Goal: Task Accomplishment & Management: Manage account settings

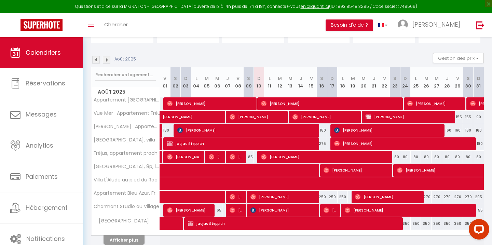
scroll to position [94, 0]
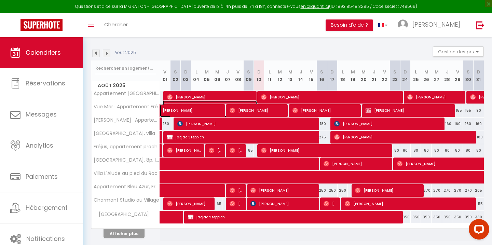
click at [179, 111] on span "[PERSON_NAME]" at bounding box center [210, 106] width 94 height 13
select select "OK"
select select "0"
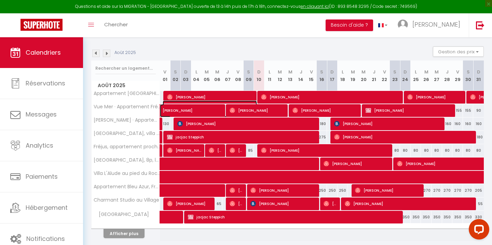
select select "1"
select select
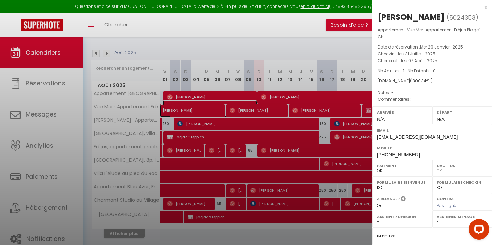
select select "30713"
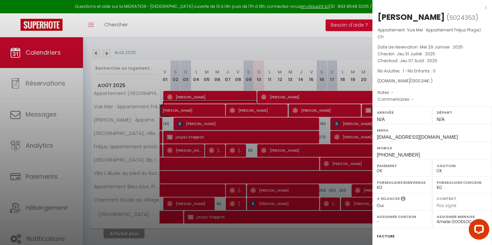
scroll to position [80, 0]
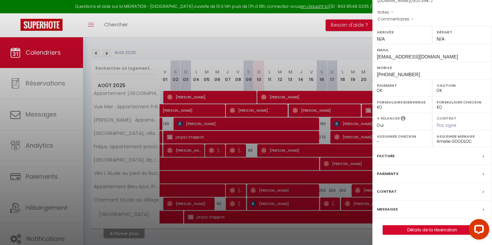
click at [393, 208] on label "Messages" at bounding box center [387, 209] width 21 height 7
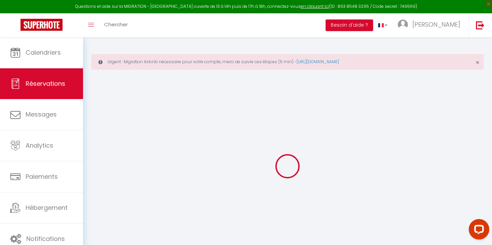
select select
checkbox input "false"
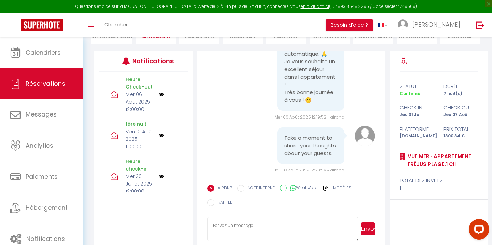
scroll to position [3140, 0]
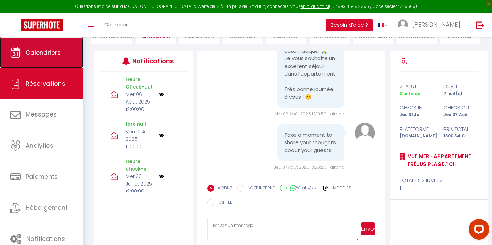
click at [53, 56] on span "Calendriers" at bounding box center [43, 52] width 35 height 9
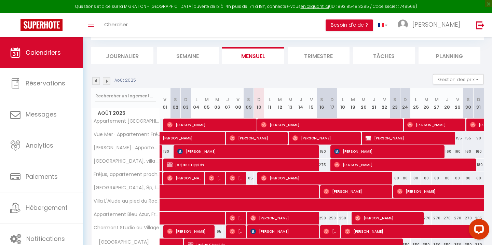
scroll to position [73, 0]
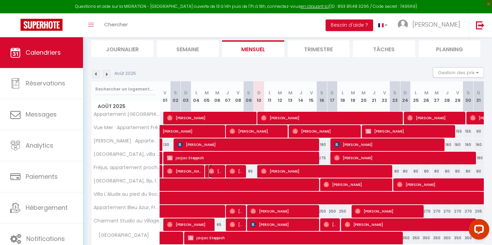
click at [216, 173] on span "[PERSON_NAME]" at bounding box center [216, 171] width 14 height 13
select select "OK"
select select "0"
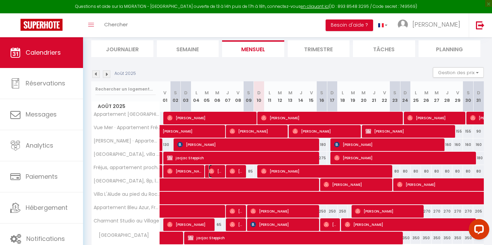
select select "1"
select select
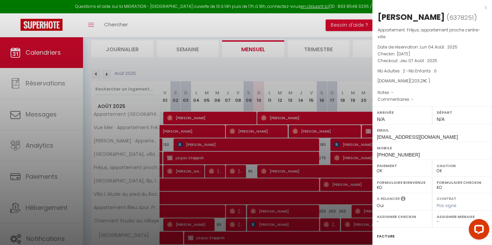
click at [216, 173] on div at bounding box center [246, 122] width 492 height 245
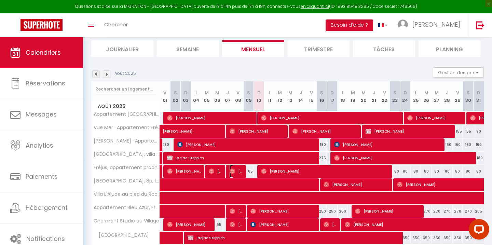
click at [237, 173] on span "[PERSON_NAME]" at bounding box center [237, 171] width 14 height 13
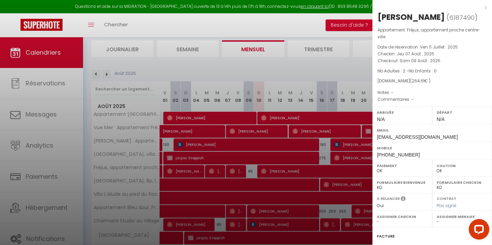
click at [237, 173] on div at bounding box center [246, 122] width 492 height 245
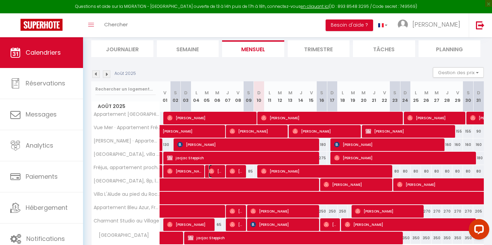
click at [220, 173] on span "[PERSON_NAME]" at bounding box center [216, 171] width 14 height 13
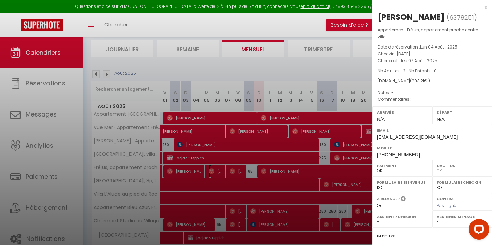
scroll to position [80, 0]
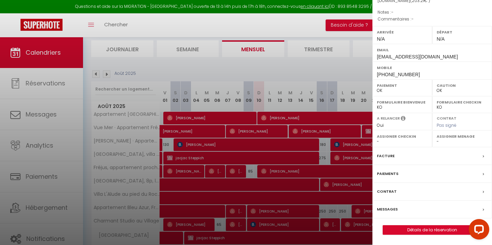
click at [389, 209] on label "Messages" at bounding box center [387, 209] width 21 height 7
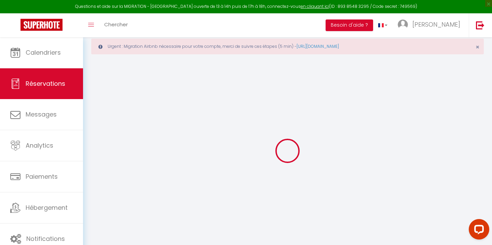
scroll to position [37, 0]
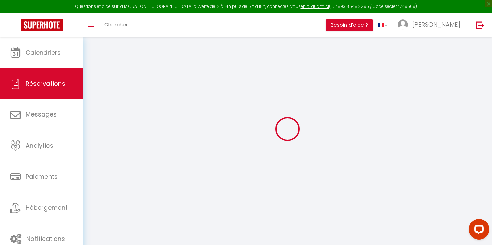
select select
checkbox input "false"
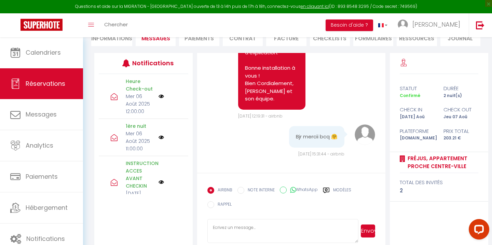
scroll to position [114, 0]
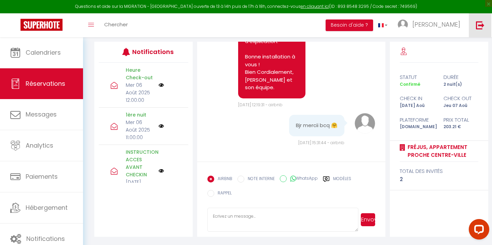
click at [488, 23] on link at bounding box center [480, 25] width 23 height 24
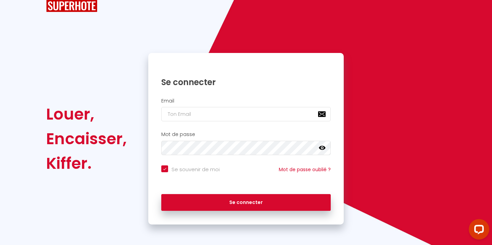
scroll to position [20, 0]
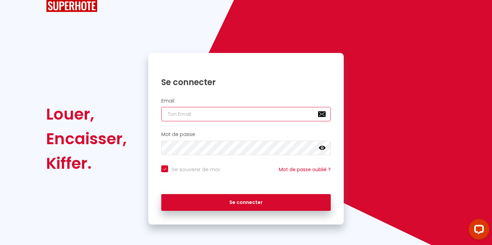
type input "[EMAIL_ADDRESS][DOMAIN_NAME]"
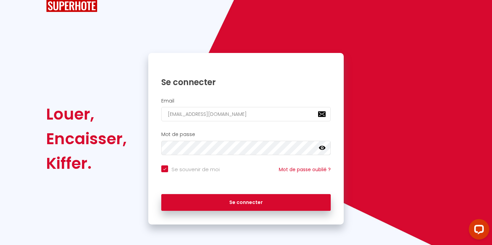
checkbox input "true"
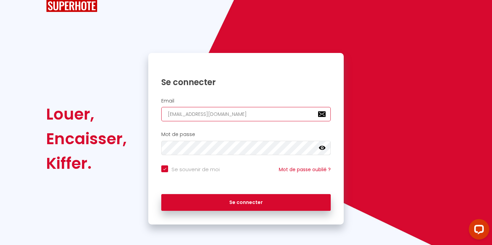
click at [187, 117] on input "[EMAIL_ADDRESS][DOMAIN_NAME]" at bounding box center [245, 114] width 169 height 14
type input "r"
checkbox input "true"
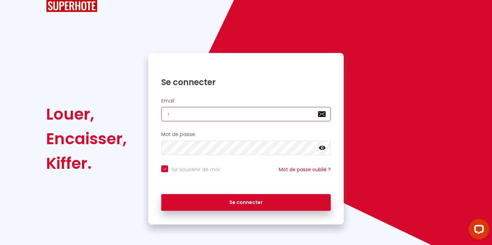
type input "[EMAIL_ADDRESS][DOMAIN_NAME]"
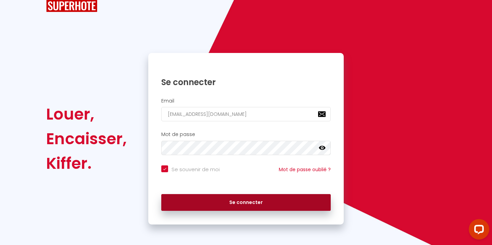
click at [246, 201] on button "Se connecter" at bounding box center [245, 202] width 169 height 17
checkbox input "true"
